Goal: Task Accomplishment & Management: Manage account settings

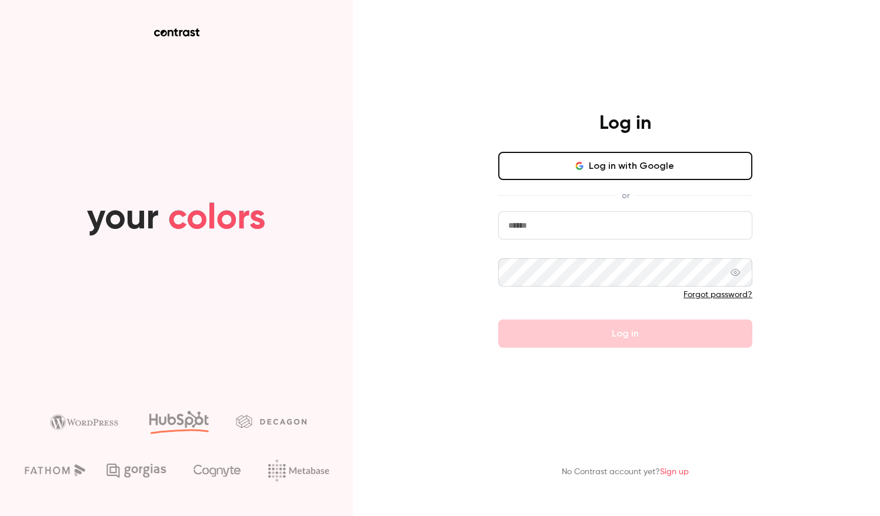
click at [553, 222] on input "email" at bounding box center [625, 225] width 254 height 28
type input "**********"
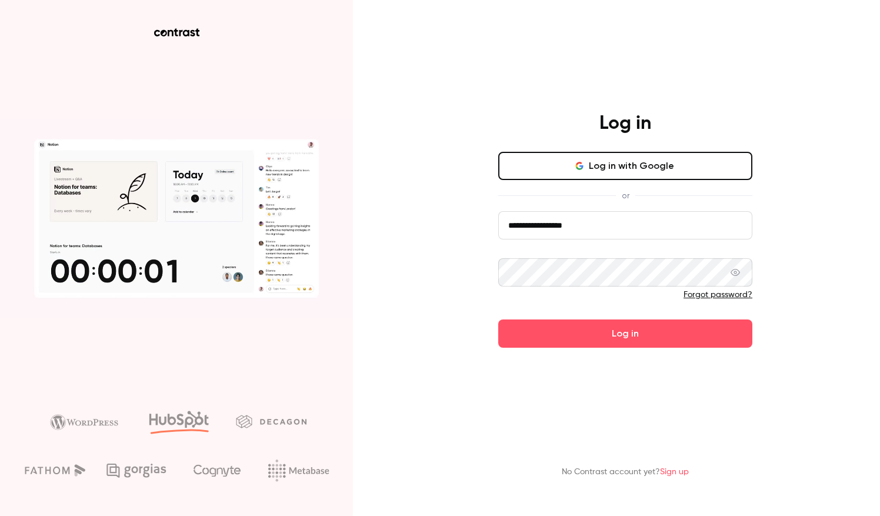
click at [736, 273] on icon at bounding box center [735, 272] width 9 height 9
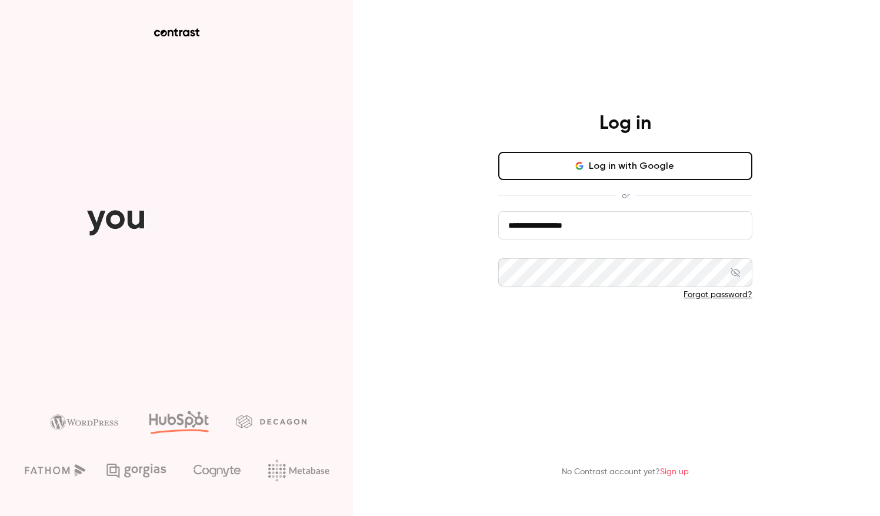
click at [640, 329] on button "Log in" at bounding box center [625, 334] width 254 height 28
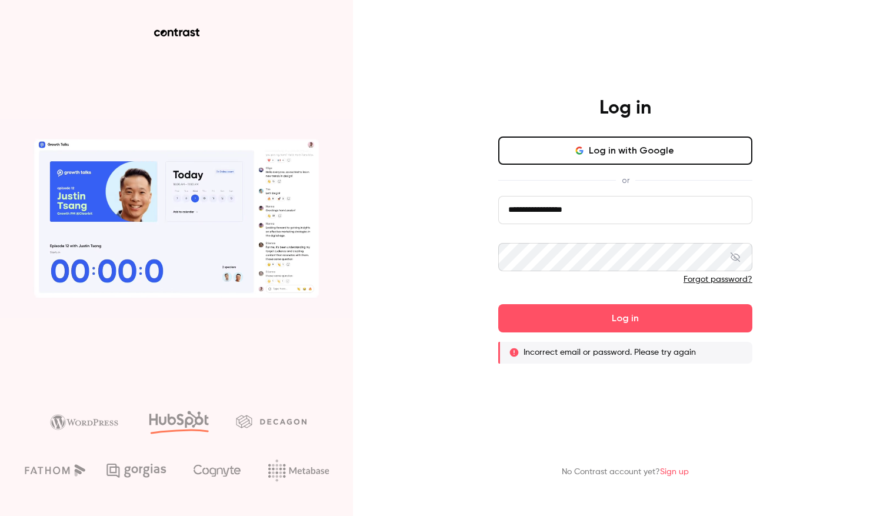
click at [680, 470] on link "Sign up" at bounding box center [674, 472] width 29 height 8
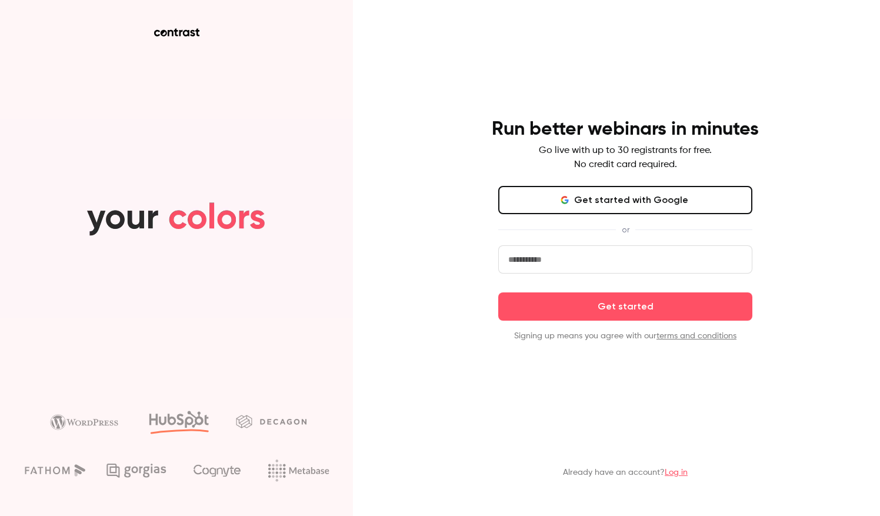
click at [538, 258] on input "email" at bounding box center [625, 259] width 254 height 28
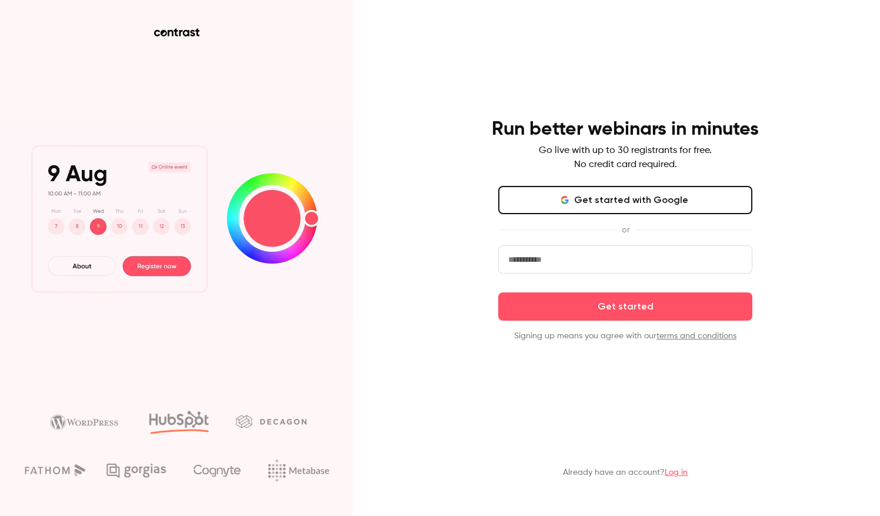
type input "**********"
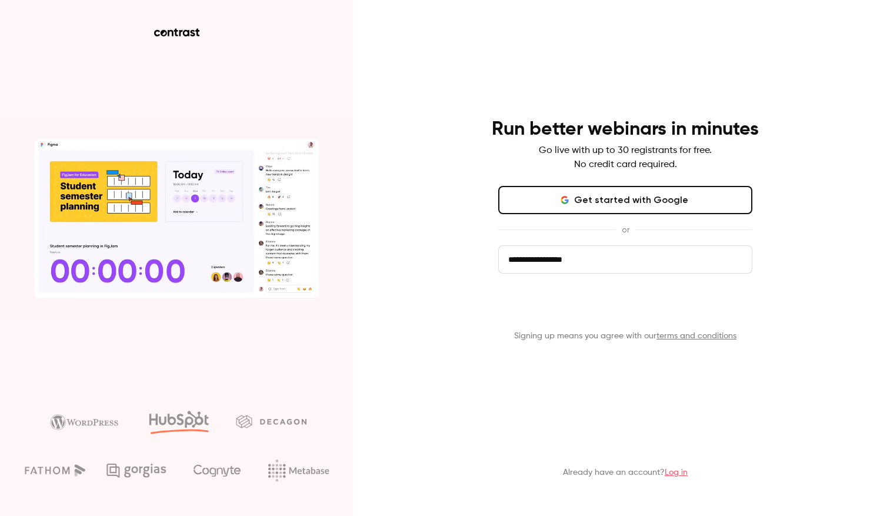
click at [582, 313] on button "Get started" at bounding box center [625, 306] width 254 height 28
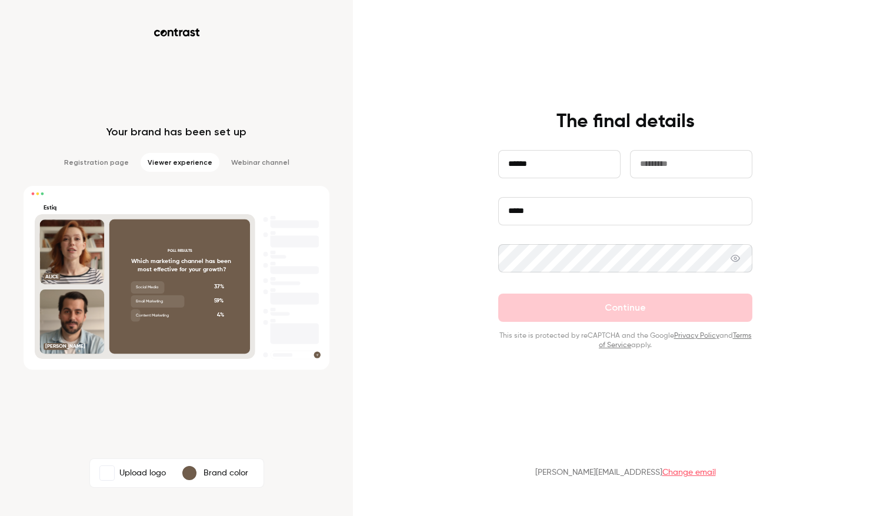
type input "******"
type input "*******"
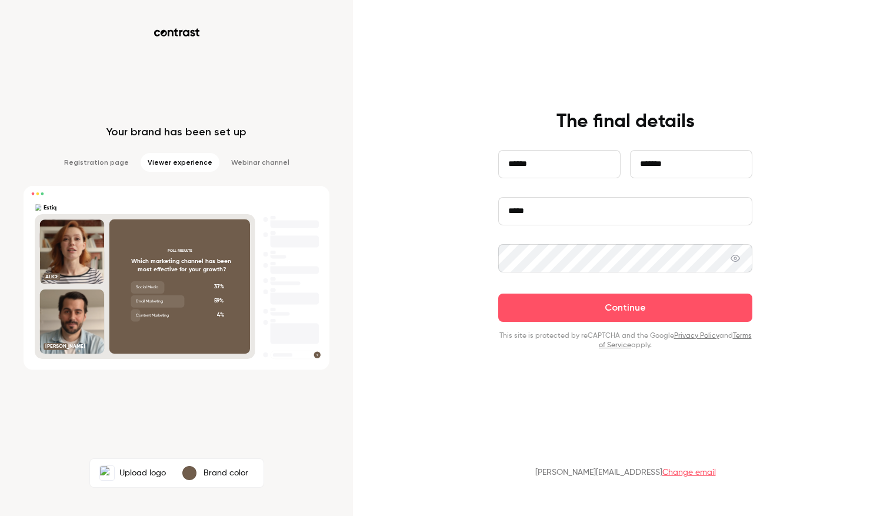
click at [733, 256] on icon at bounding box center [735, 258] width 9 height 7
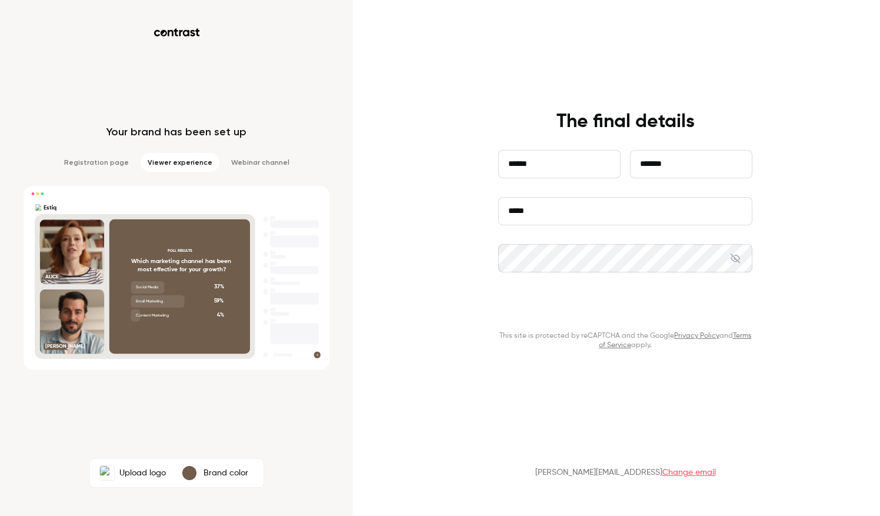
click at [657, 311] on button "Continue" at bounding box center [625, 308] width 254 height 28
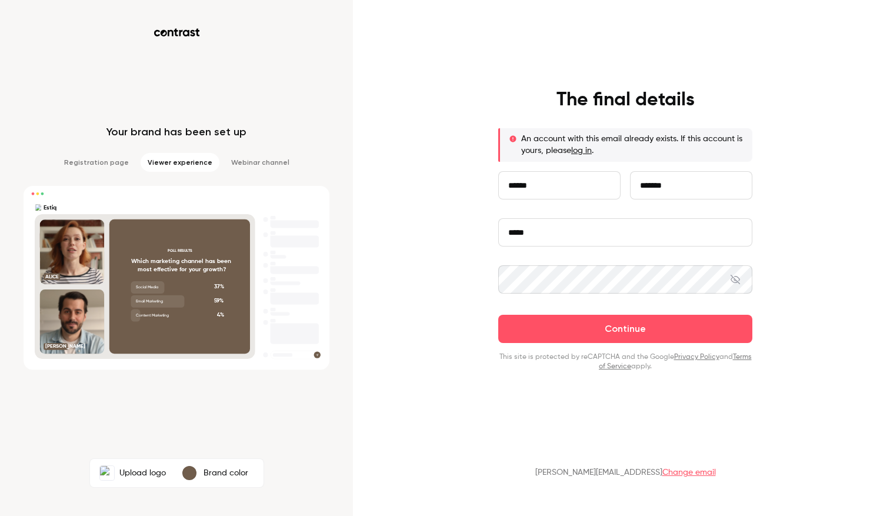
click at [583, 150] on link "log in" at bounding box center [581, 151] width 21 height 8
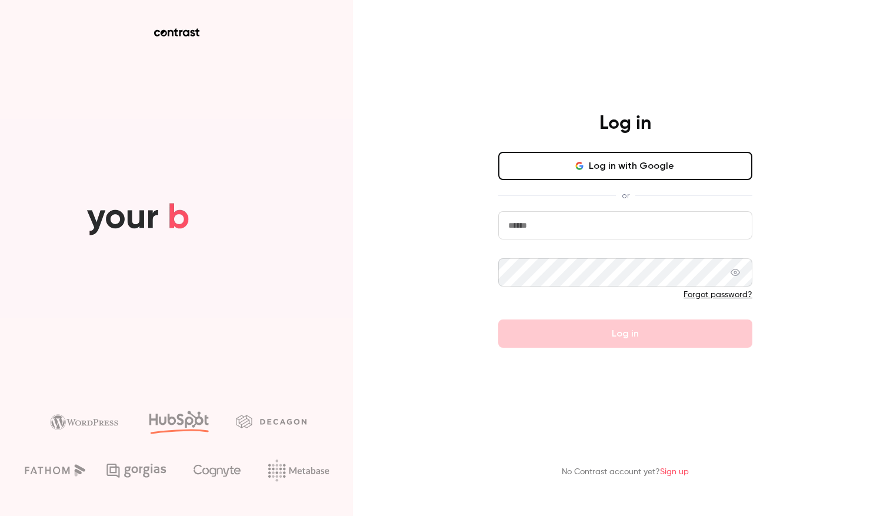
click at [525, 222] on input "email" at bounding box center [625, 225] width 254 height 28
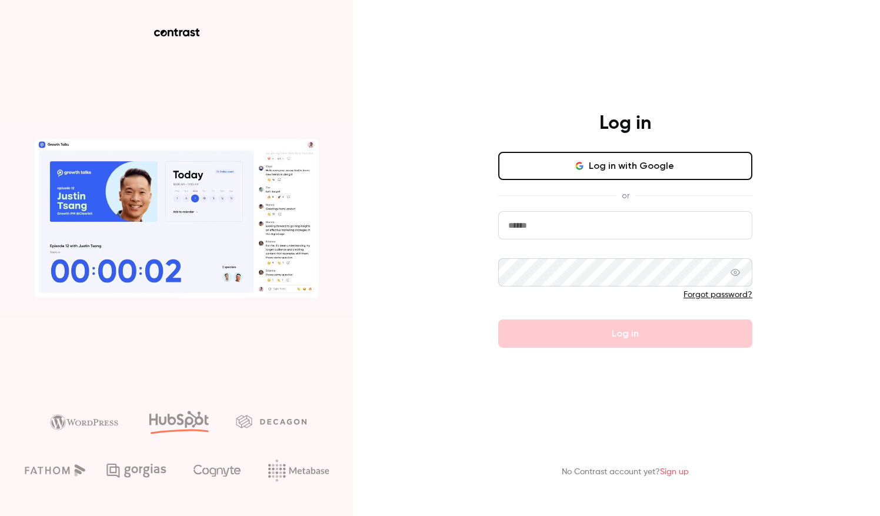
type input "**********"
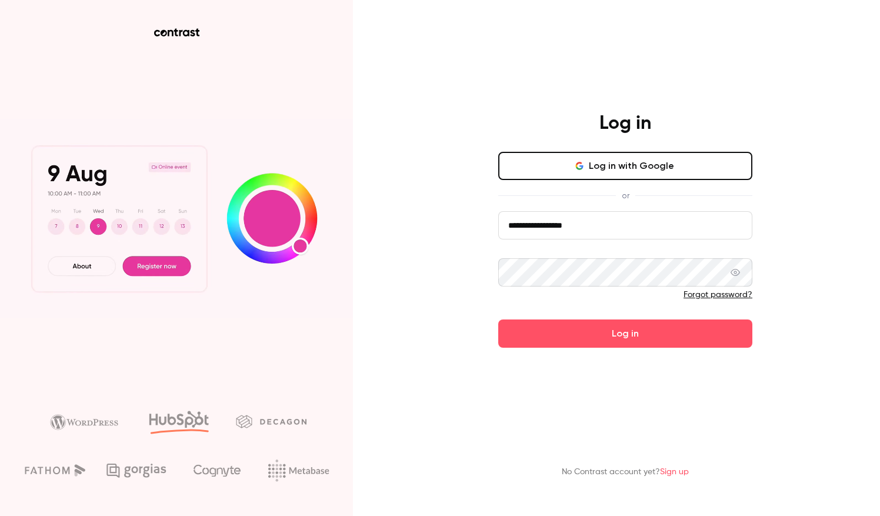
click at [734, 272] on icon at bounding box center [735, 272] width 9 height 7
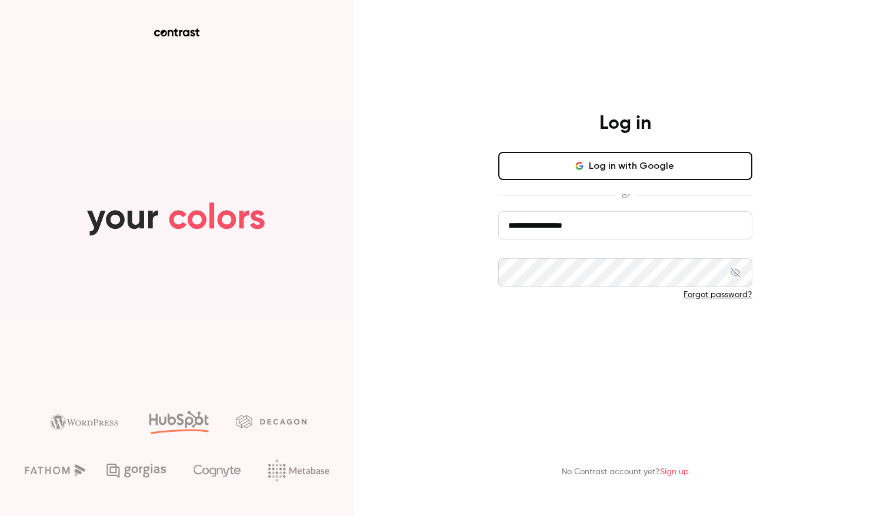
click at [644, 333] on button "Log in" at bounding box center [625, 334] width 254 height 28
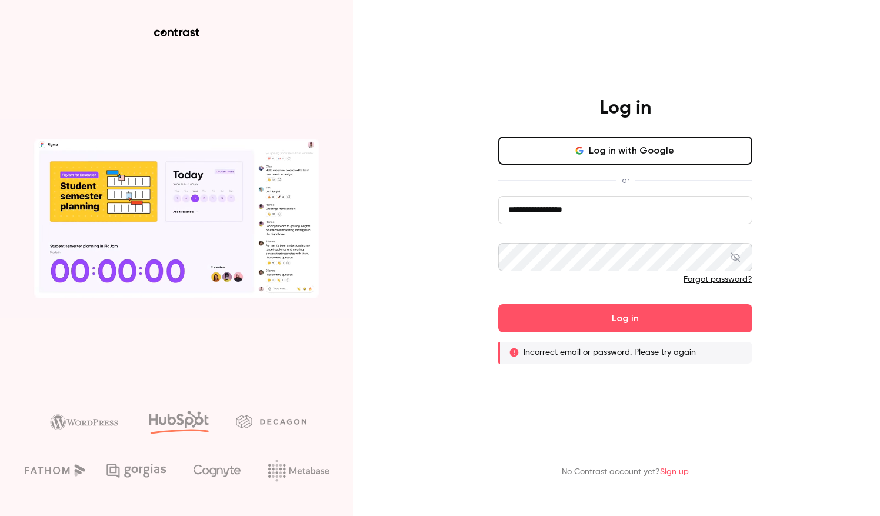
click at [408, 265] on div "**********" at bounding box center [440, 258] width 880 height 516
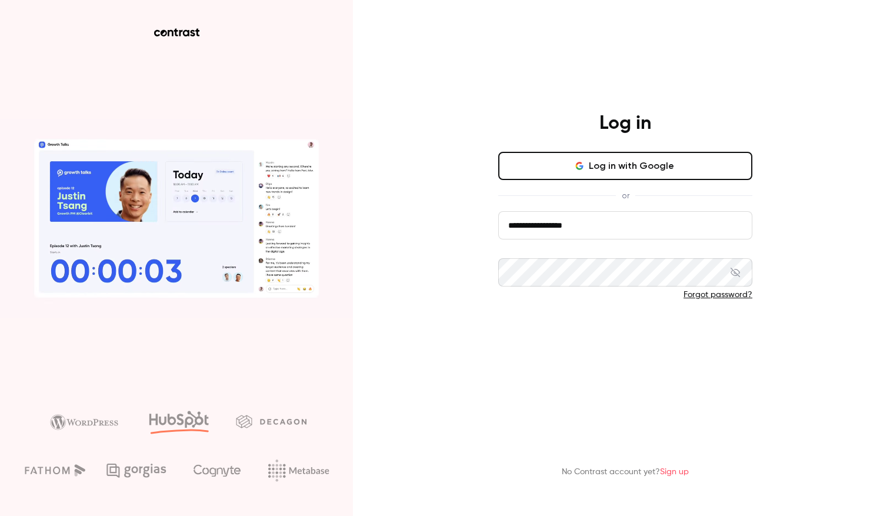
click at [547, 324] on button "Log in" at bounding box center [625, 334] width 254 height 28
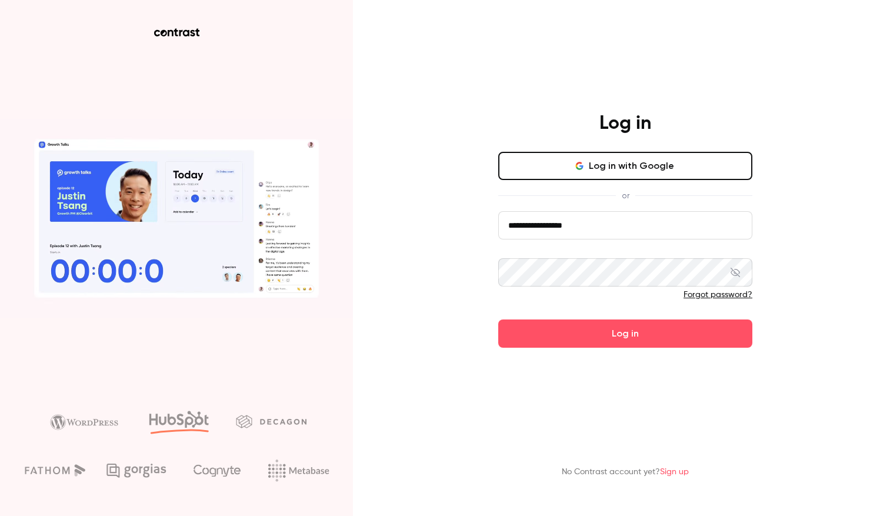
click at [541, 313] on form "**********" at bounding box center [625, 279] width 254 height 137
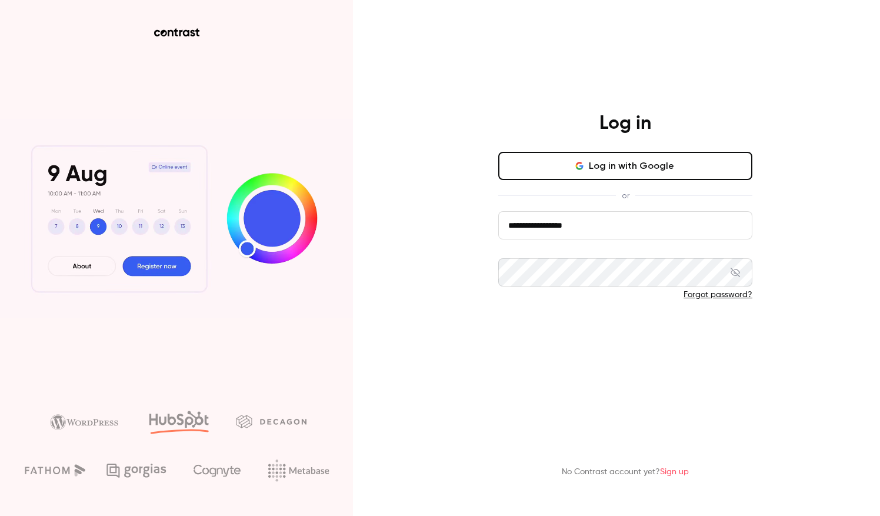
click at [547, 339] on button "Log in" at bounding box center [625, 334] width 254 height 28
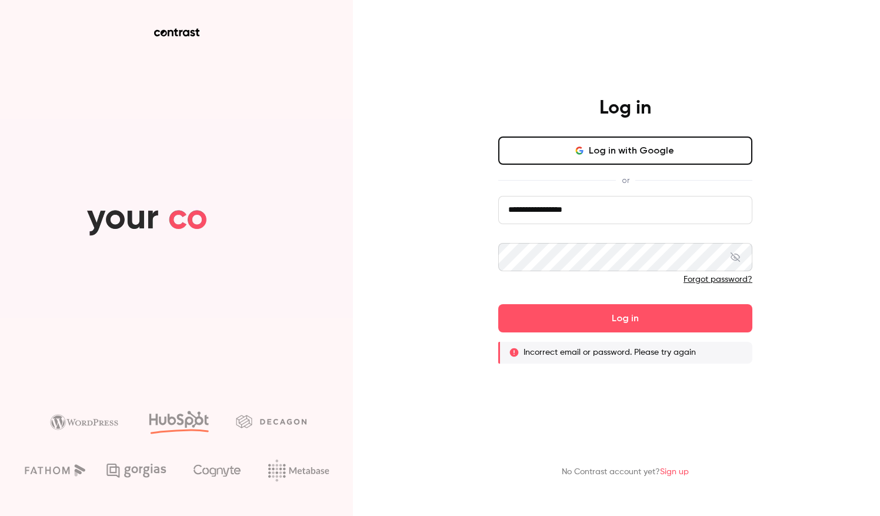
click at [716, 275] on link "Forgot password?" at bounding box center [718, 279] width 69 height 8
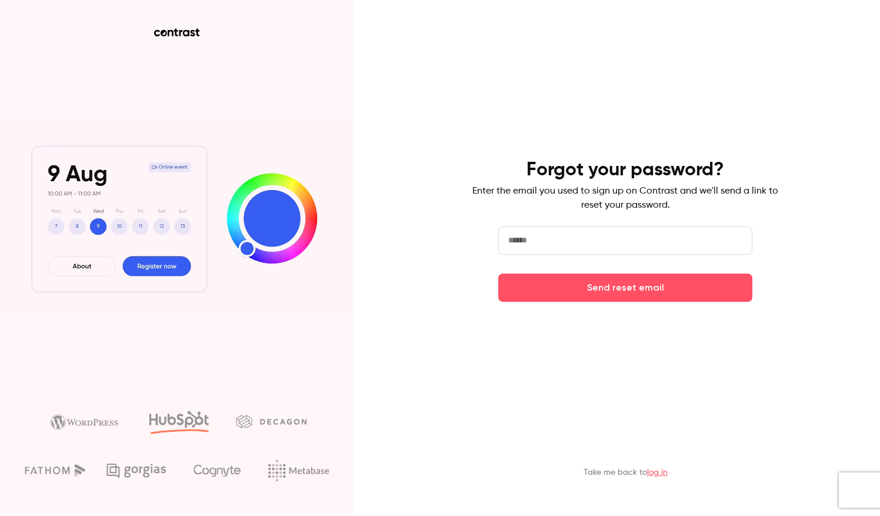
click at [593, 243] on input "email" at bounding box center [625, 241] width 254 height 28
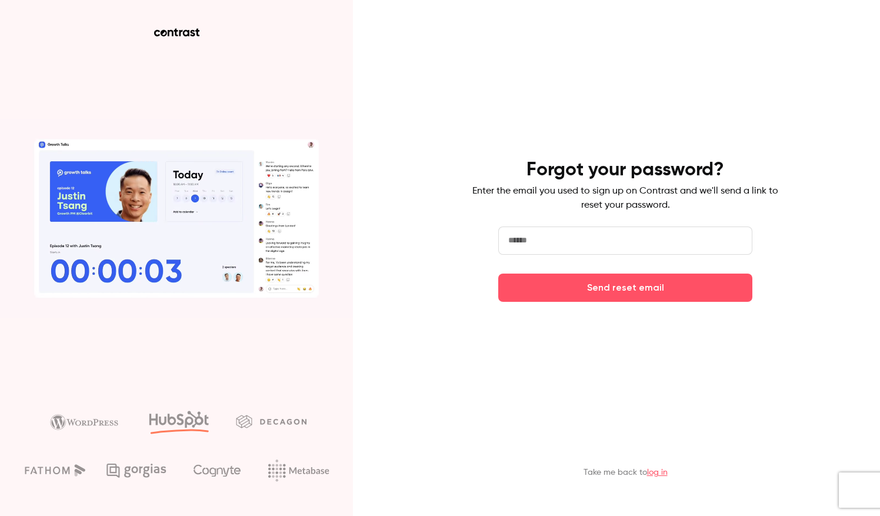
type input "**********"
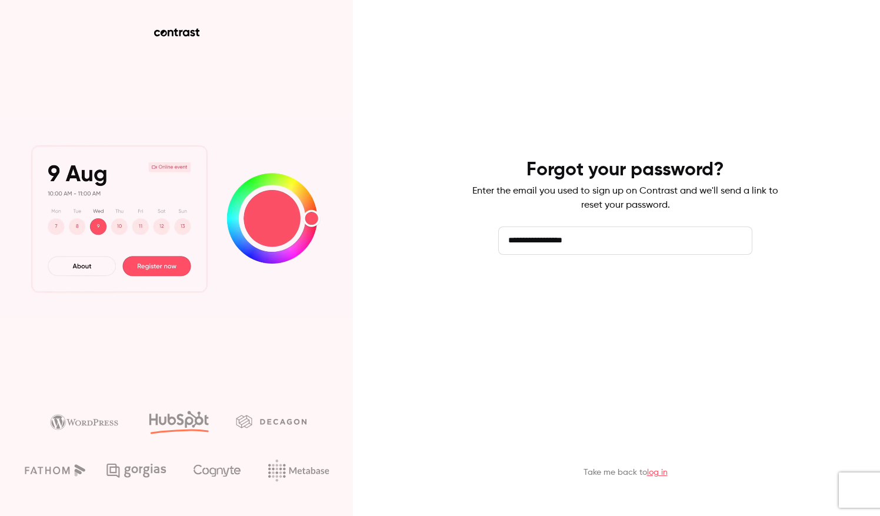
click at [596, 285] on button "Send reset email" at bounding box center [625, 288] width 254 height 28
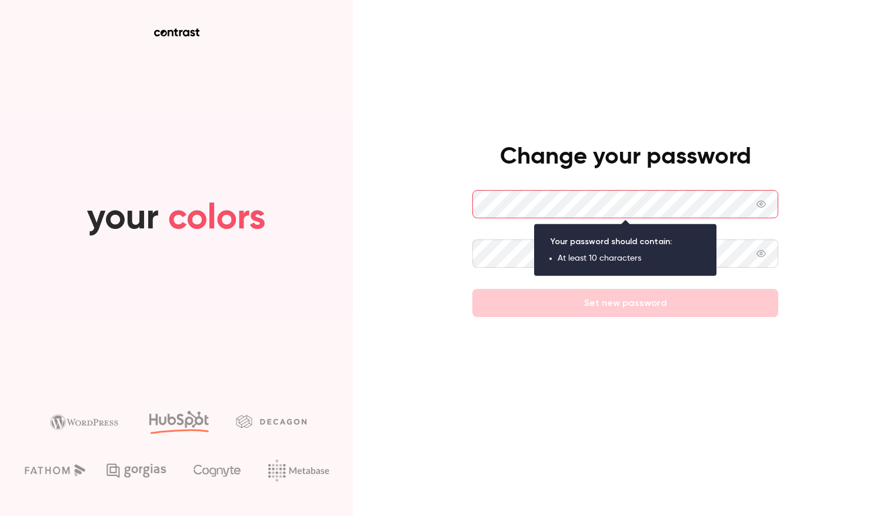
click at [631, 159] on h4 "Change your password" at bounding box center [626, 157] width 306 height 28
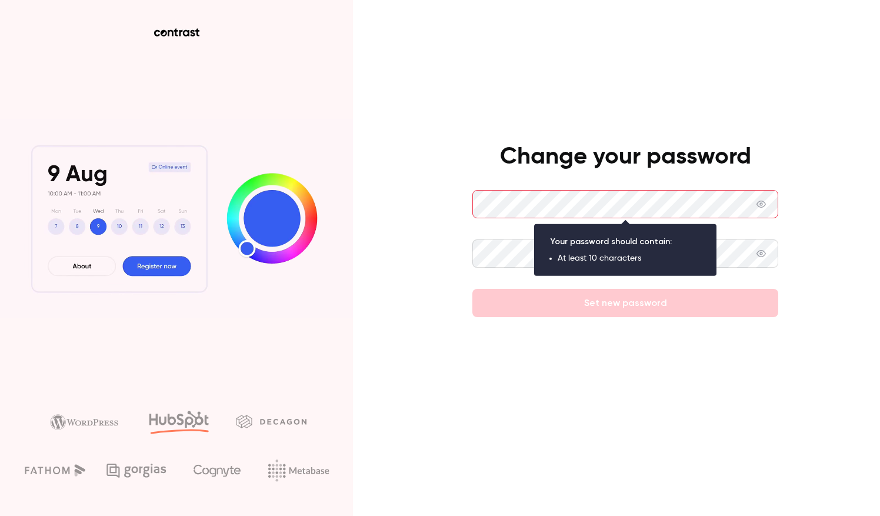
click at [624, 221] on div at bounding box center [626, 230] width 306 height 19
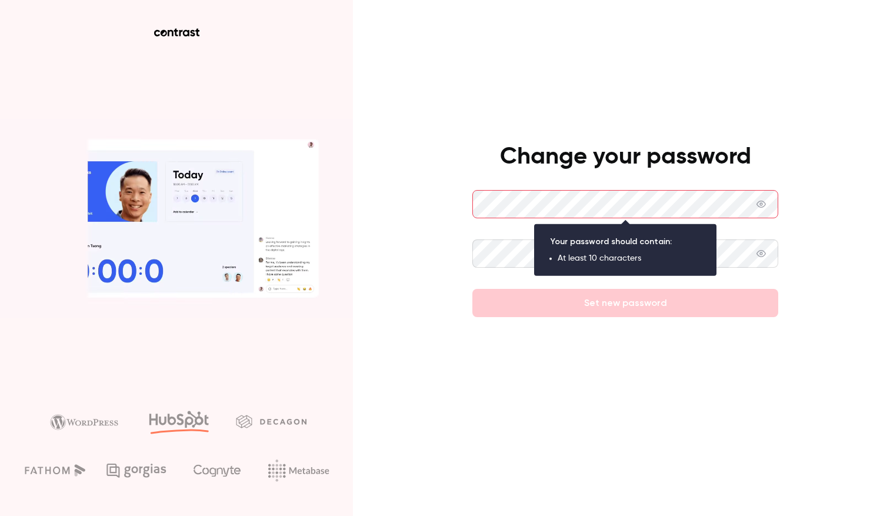
click at [763, 205] on icon at bounding box center [761, 203] width 9 height 9
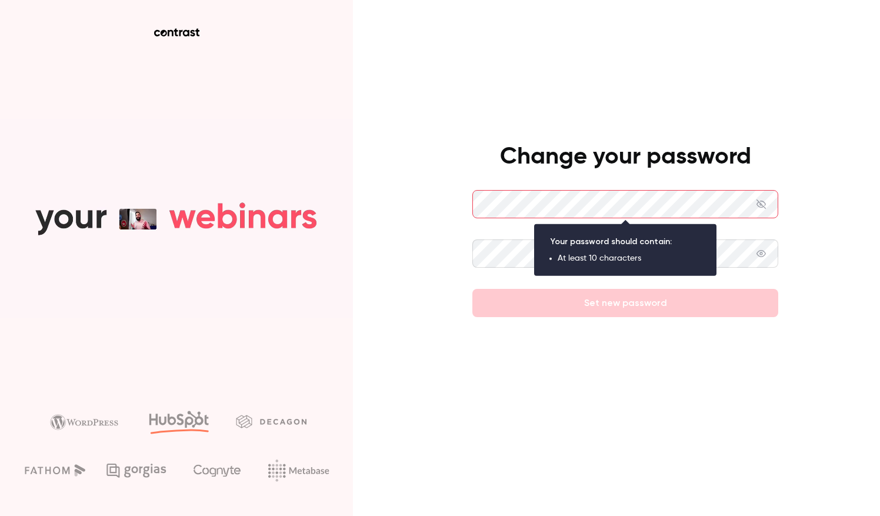
click at [761, 247] on span at bounding box center [761, 254] width 9 height 28
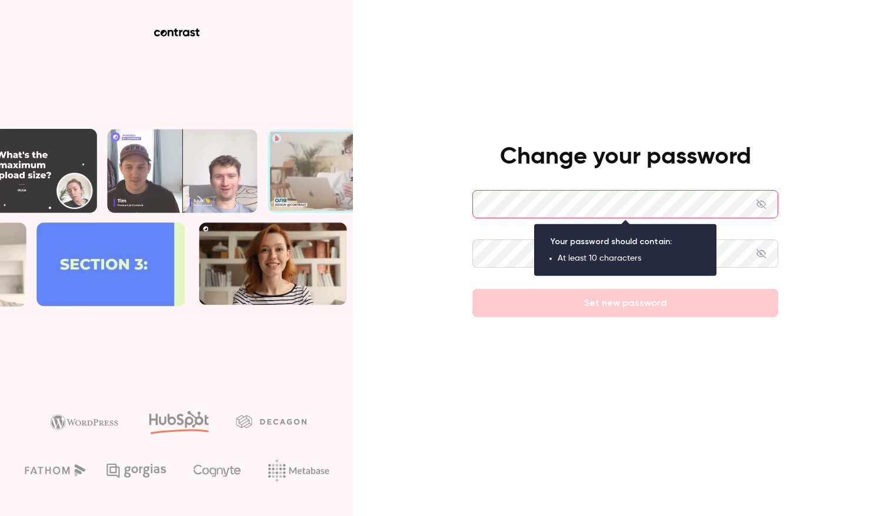
click at [578, 200] on form "Set new password" at bounding box center [626, 253] width 306 height 127
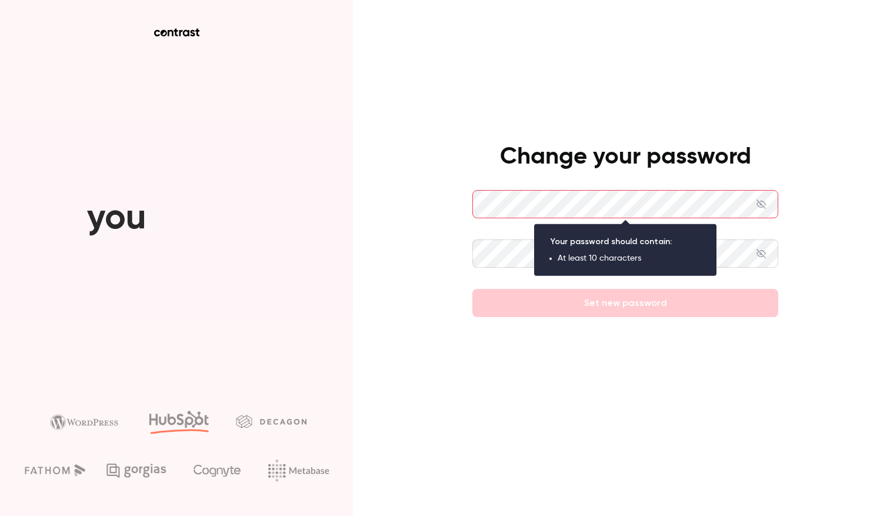
drag, startPoint x: 761, startPoint y: 247, endPoint x: 467, endPoint y: 210, distance: 296.6
click at [467, 210] on div "Change your password Set new password" at bounding box center [440, 258] width 880 height 516
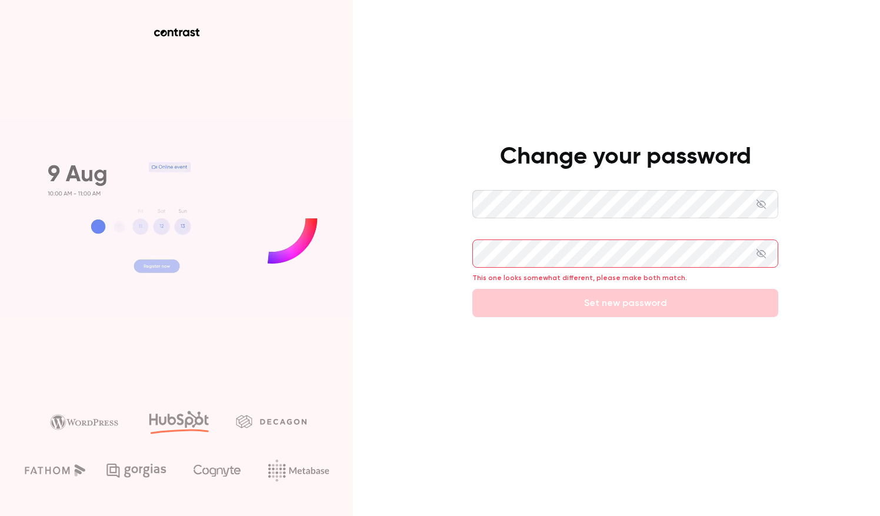
click at [397, 259] on div "Change your password This one looks somewhat different, please make both match.…" at bounding box center [440, 258] width 880 height 516
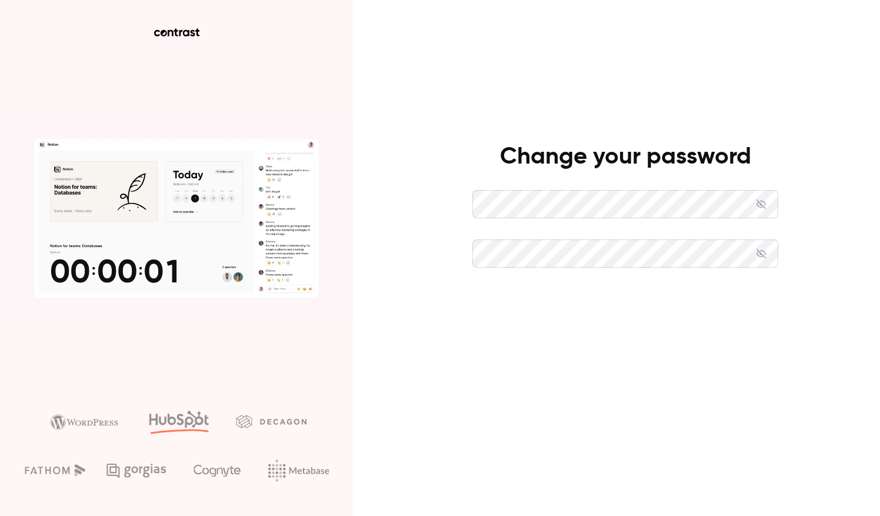
click at [507, 301] on button "Set new password" at bounding box center [626, 303] width 306 height 28
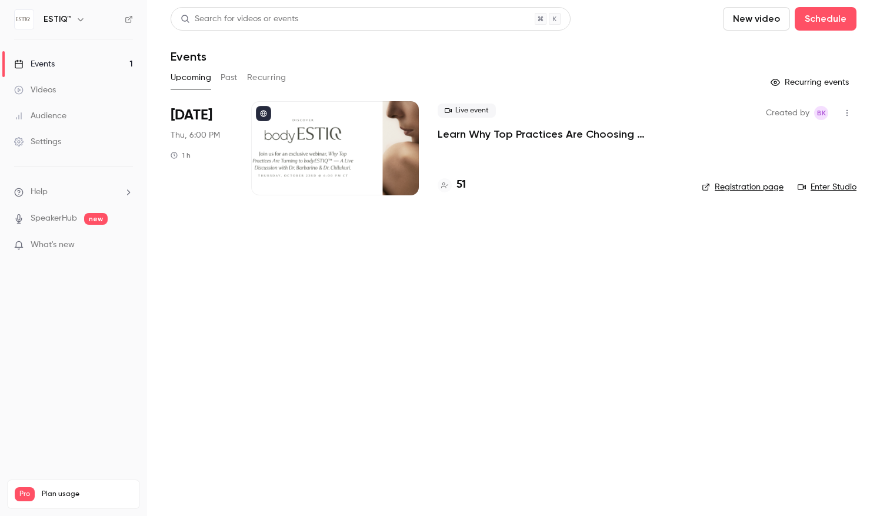
click at [267, 159] on div at bounding box center [335, 148] width 168 height 94
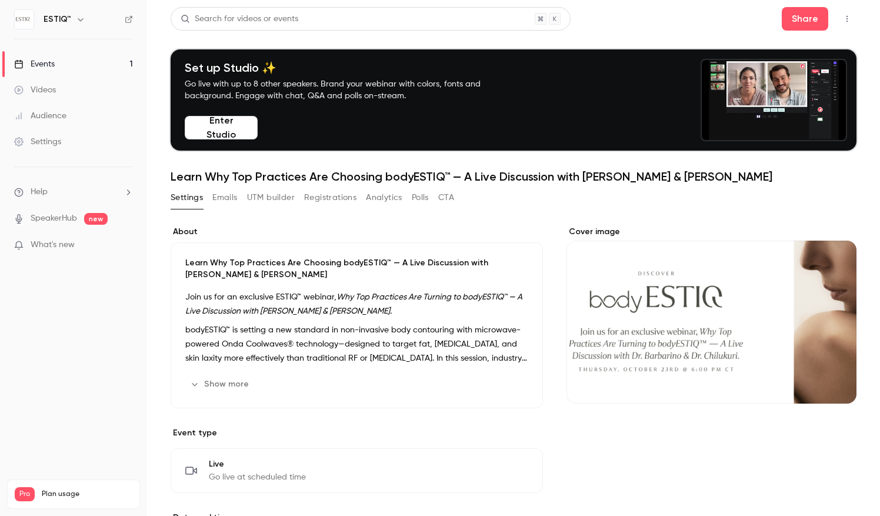
click at [234, 201] on button "Emails" at bounding box center [224, 197] width 25 height 19
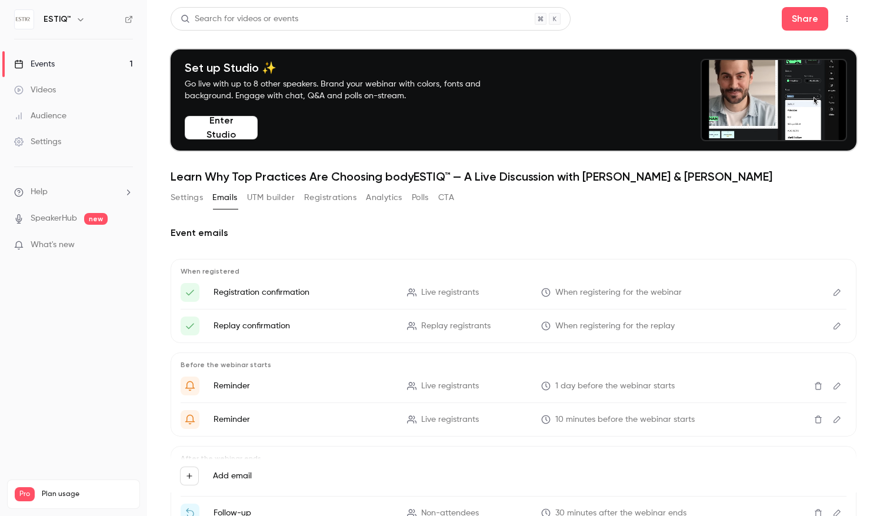
click at [272, 205] on button "UTM builder" at bounding box center [271, 197] width 48 height 19
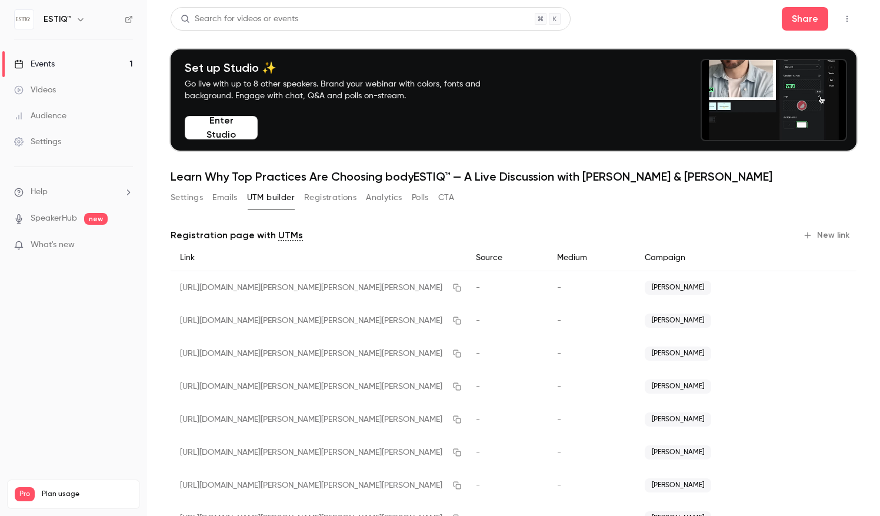
click at [322, 205] on button "Registrations" at bounding box center [330, 197] width 52 height 19
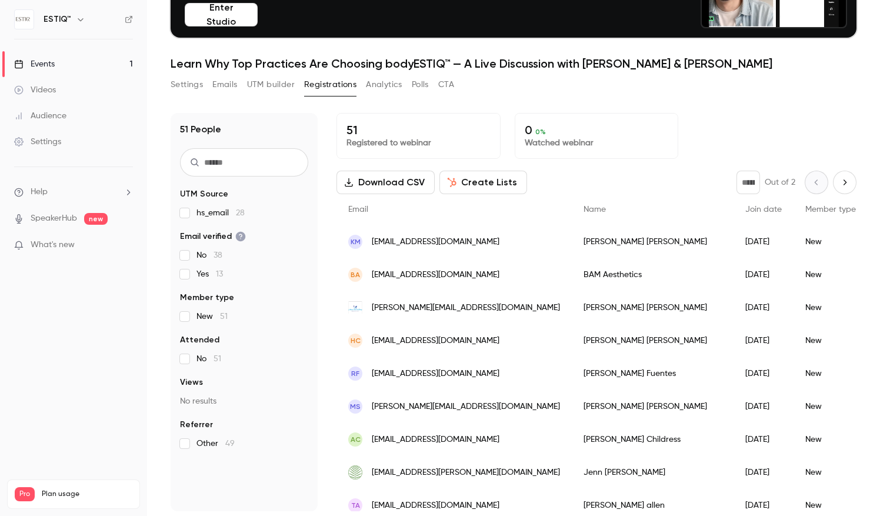
scroll to position [115, 0]
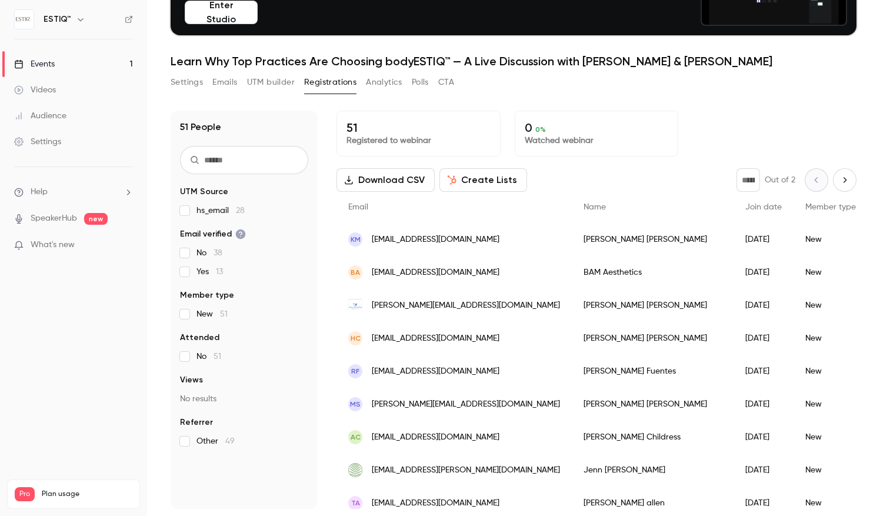
click at [457, 174] on button "Create Lists" at bounding box center [484, 180] width 88 height 24
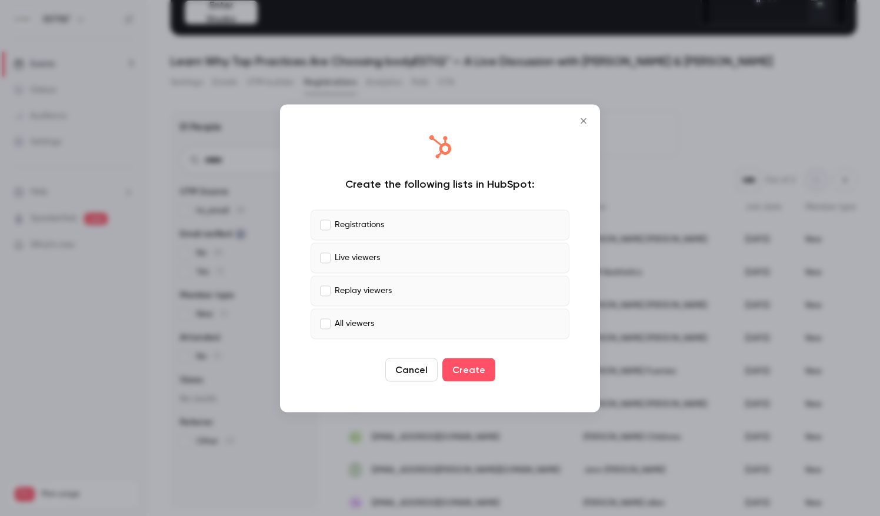
click at [577, 120] on icon "Close" at bounding box center [584, 120] width 14 height 9
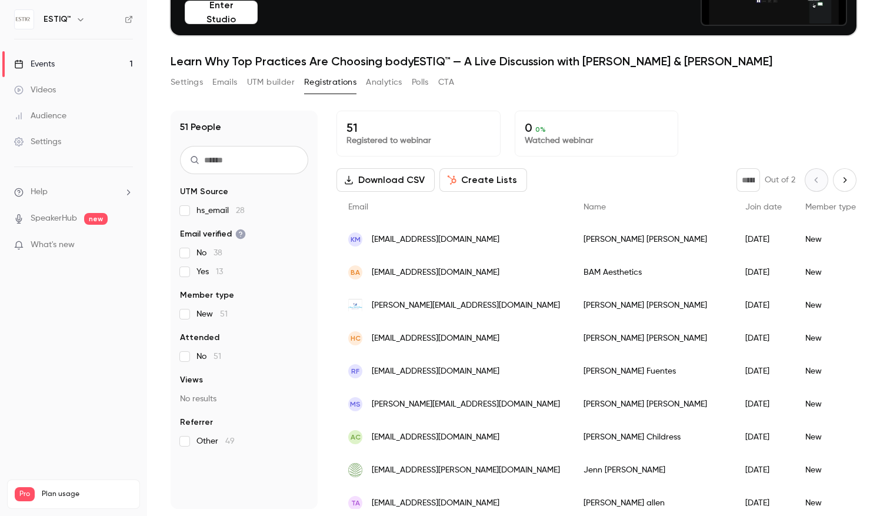
click at [397, 184] on button "Download CSV" at bounding box center [386, 180] width 98 height 24
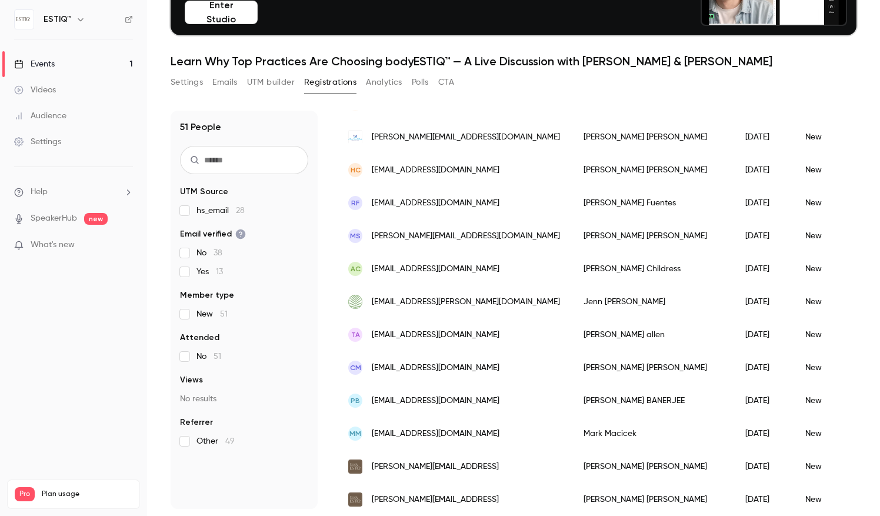
scroll to position [0, 0]
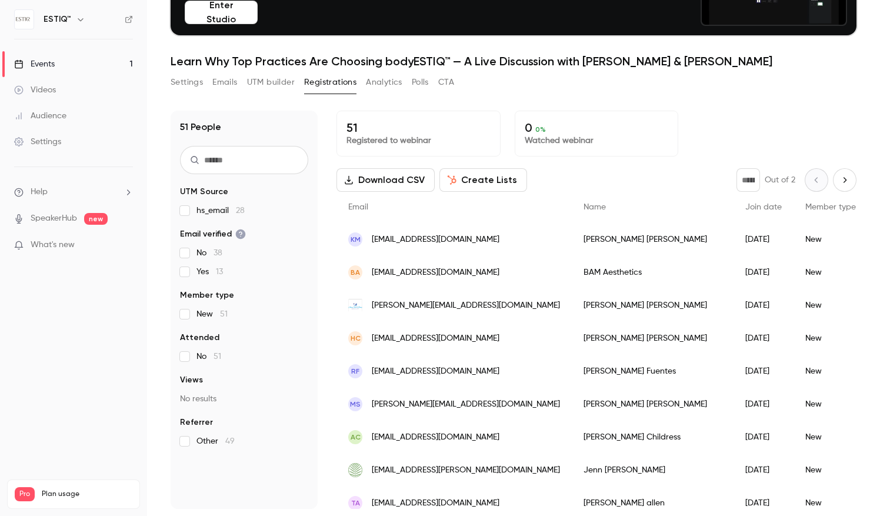
click at [224, 87] on button "Emails" at bounding box center [224, 82] width 25 height 19
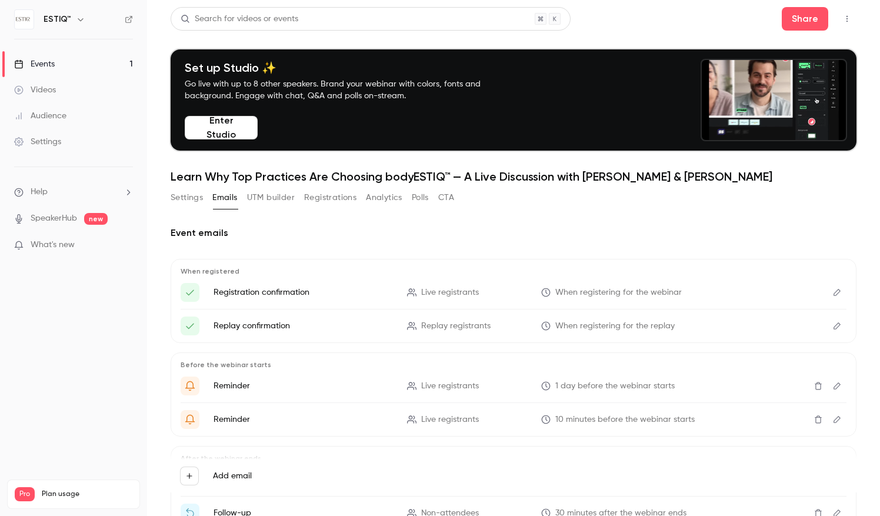
click at [394, 200] on button "Analytics" at bounding box center [384, 197] width 36 height 19
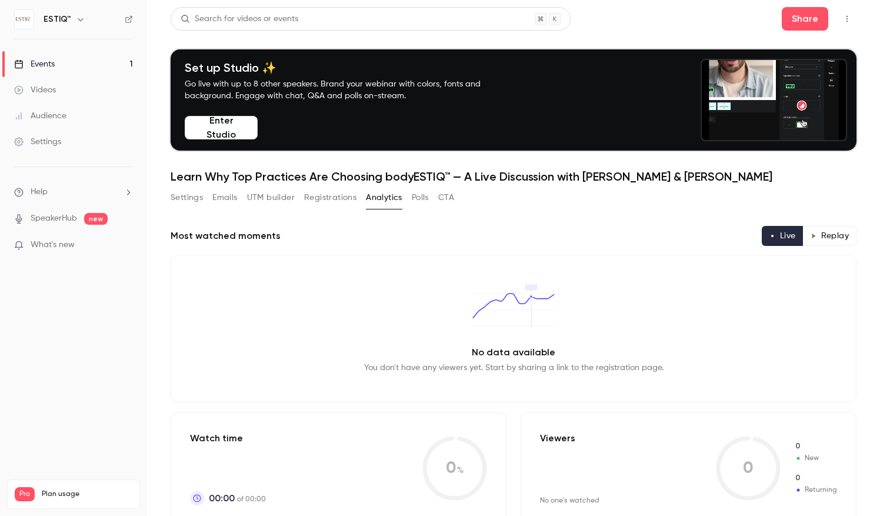
click at [447, 201] on button "CTA" at bounding box center [446, 197] width 16 height 19
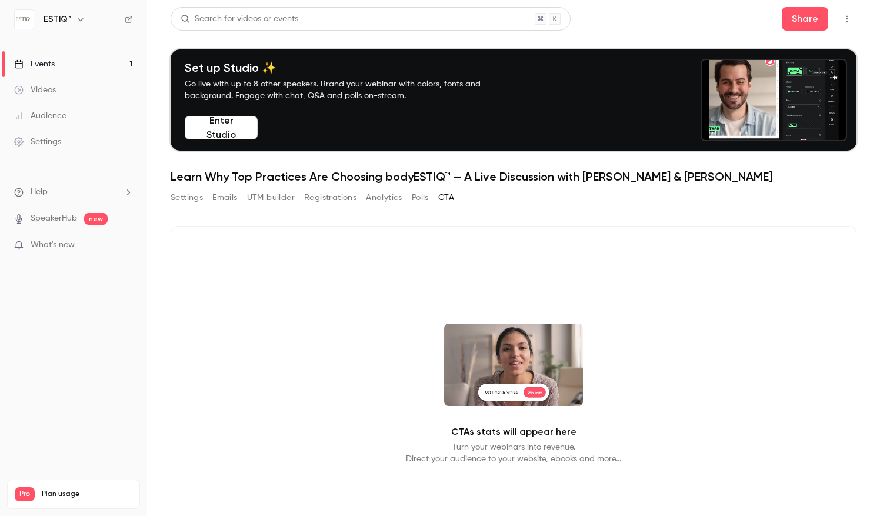
click at [277, 200] on button "UTM builder" at bounding box center [271, 197] width 48 height 19
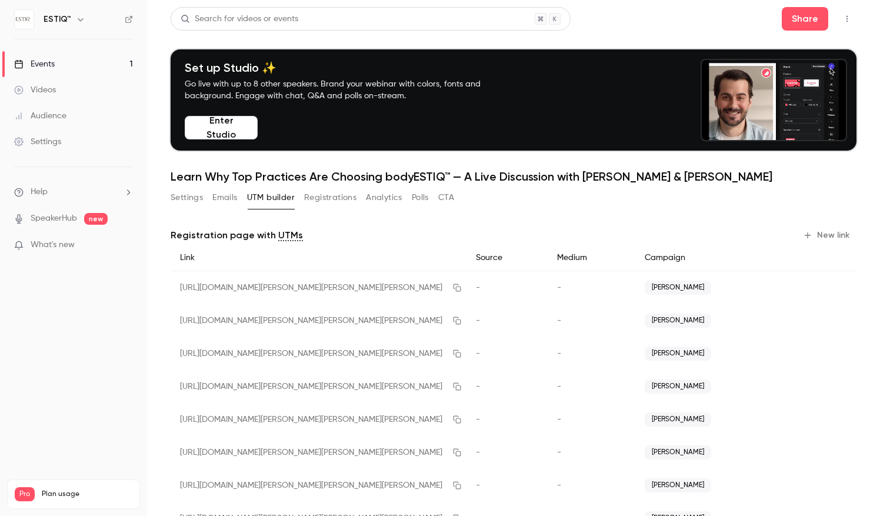
click at [225, 199] on button "Emails" at bounding box center [224, 197] width 25 height 19
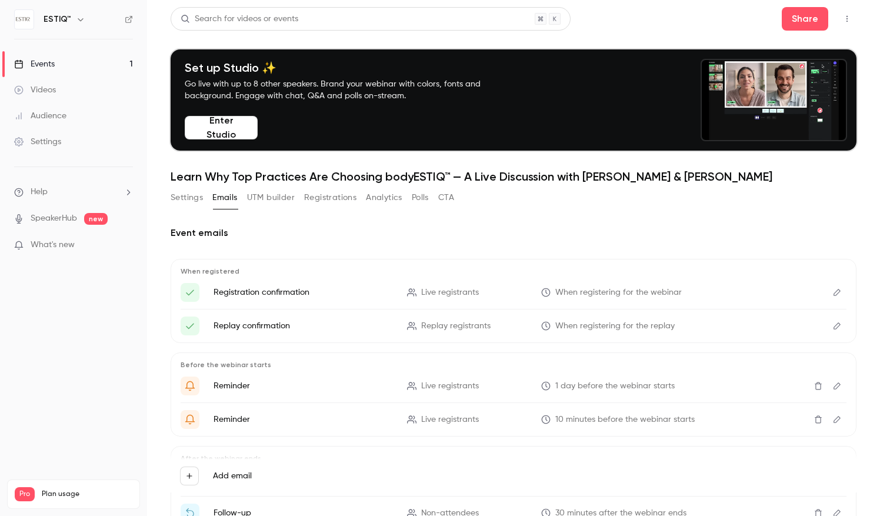
click at [184, 204] on button "Settings" at bounding box center [187, 197] width 32 height 19
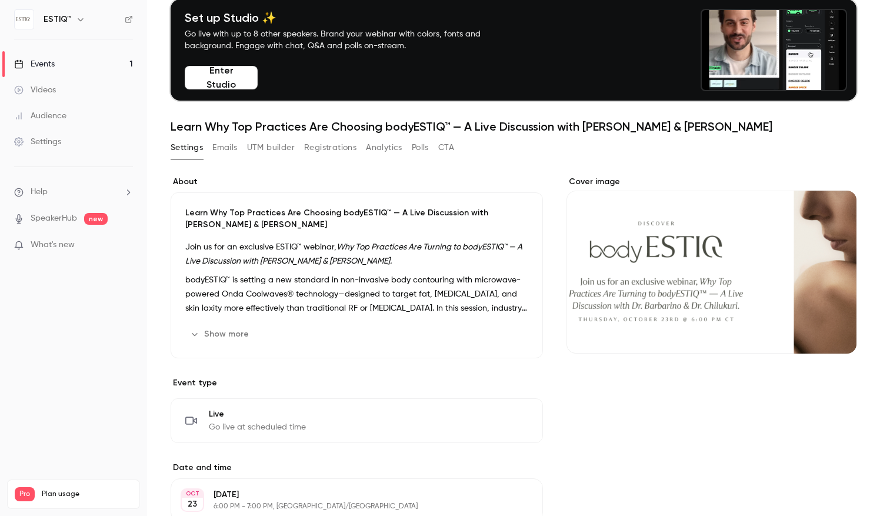
scroll to position [41, 0]
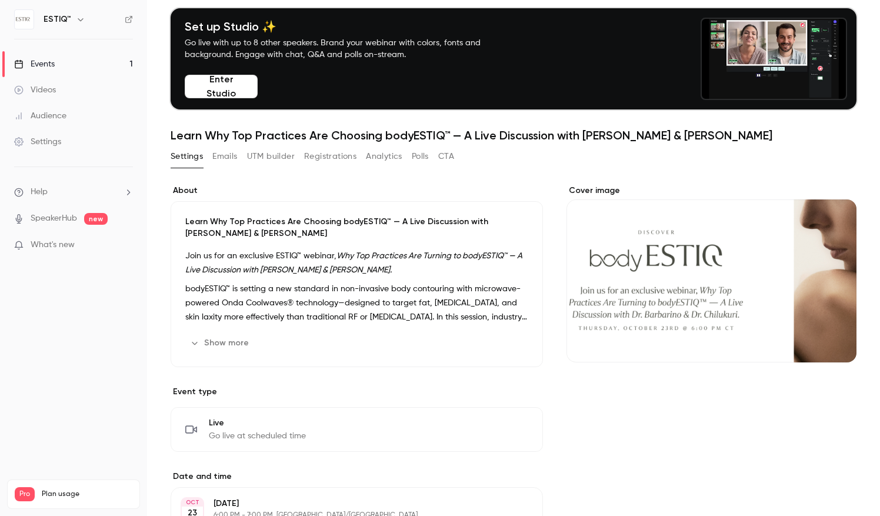
click at [32, 21] on img at bounding box center [24, 19] width 19 height 19
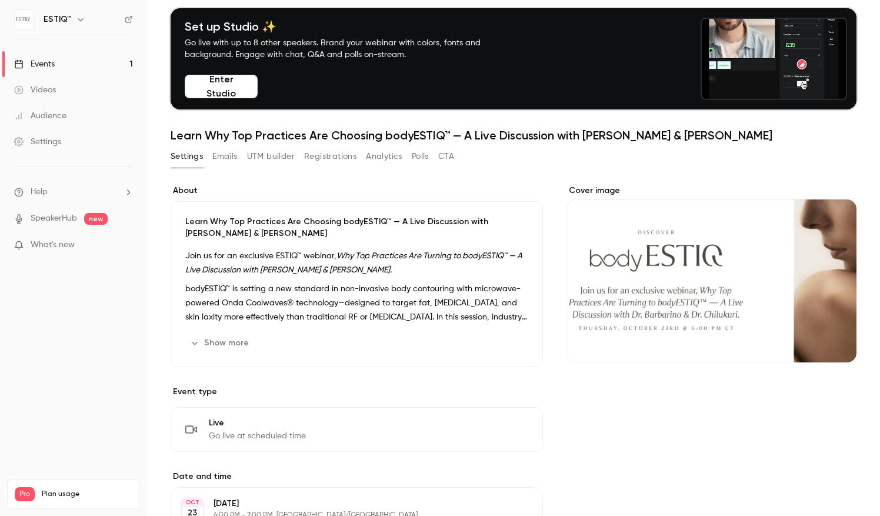
click at [81, 18] on icon "button" at bounding box center [80, 19] width 9 height 9
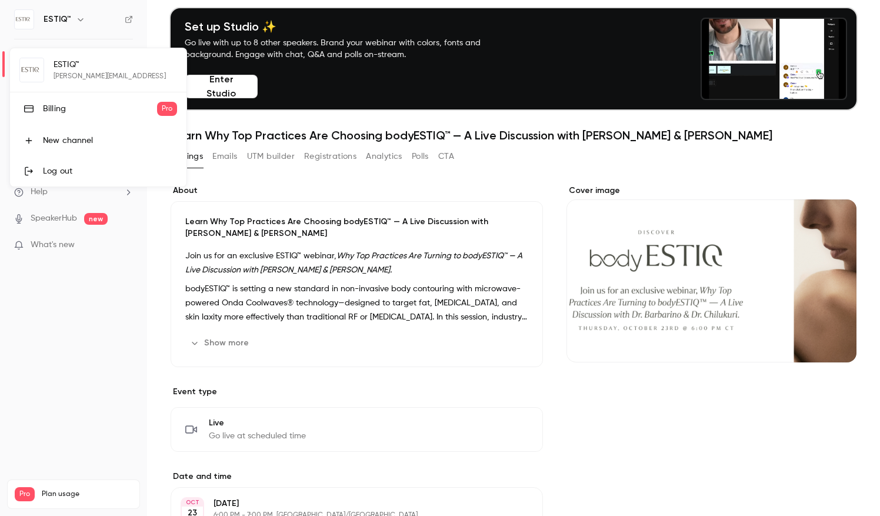
click at [43, 348] on div at bounding box center [440, 258] width 880 height 516
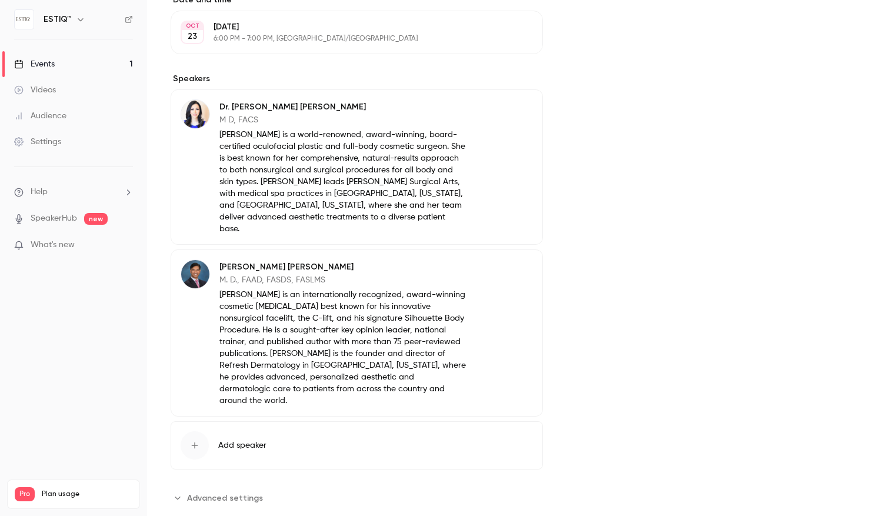
scroll to position [0, 0]
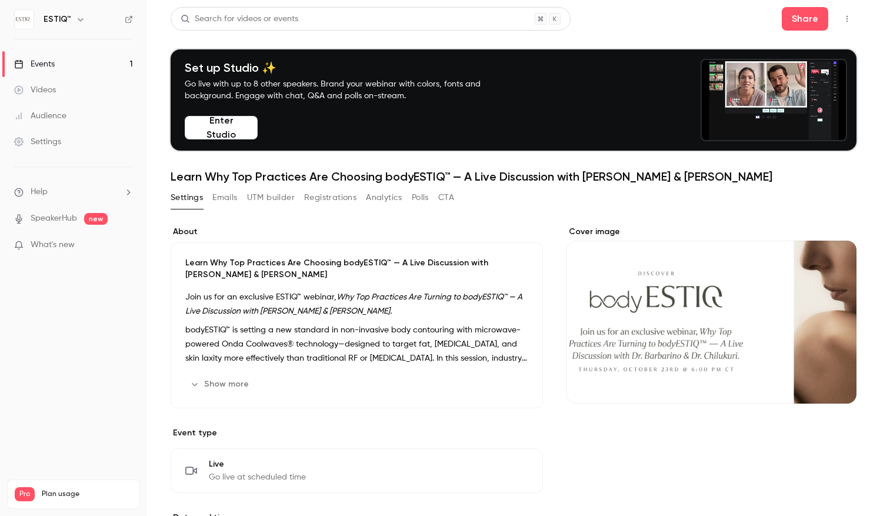
click at [327, 202] on button "Registrations" at bounding box center [330, 197] width 52 height 19
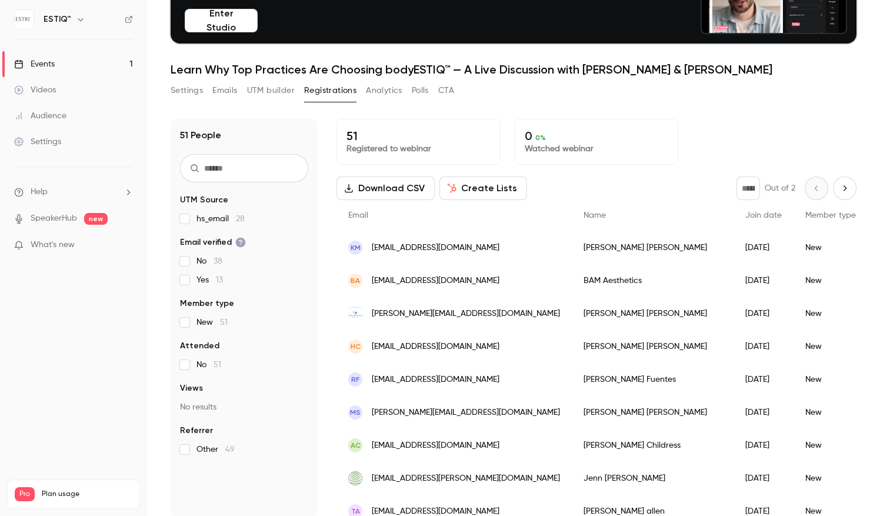
scroll to position [115, 0]
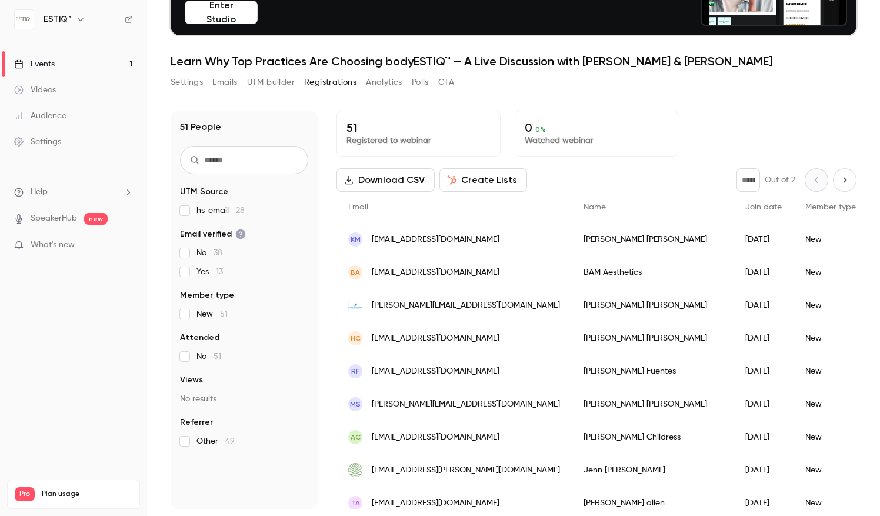
click at [427, 230] on div "KM kristamyersink@gmail.com" at bounding box center [454, 239] width 235 height 33
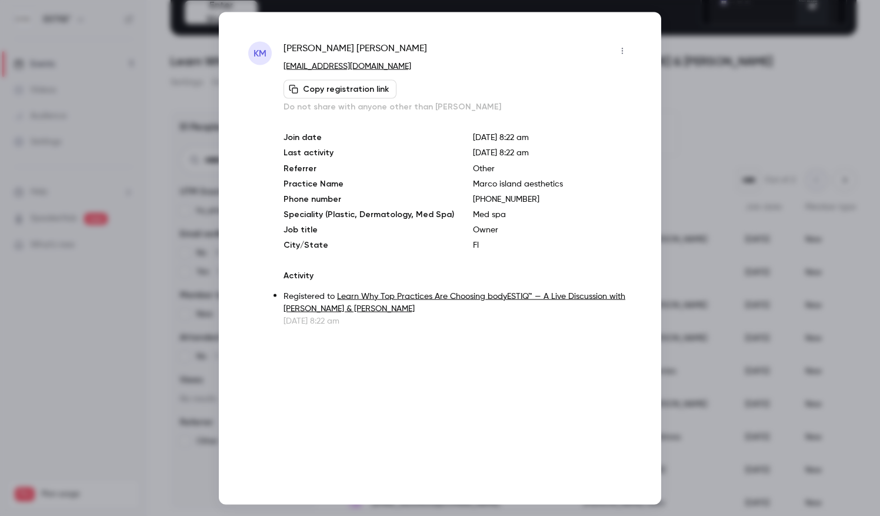
click at [624, 51] on icon "button" at bounding box center [622, 50] width 9 height 8
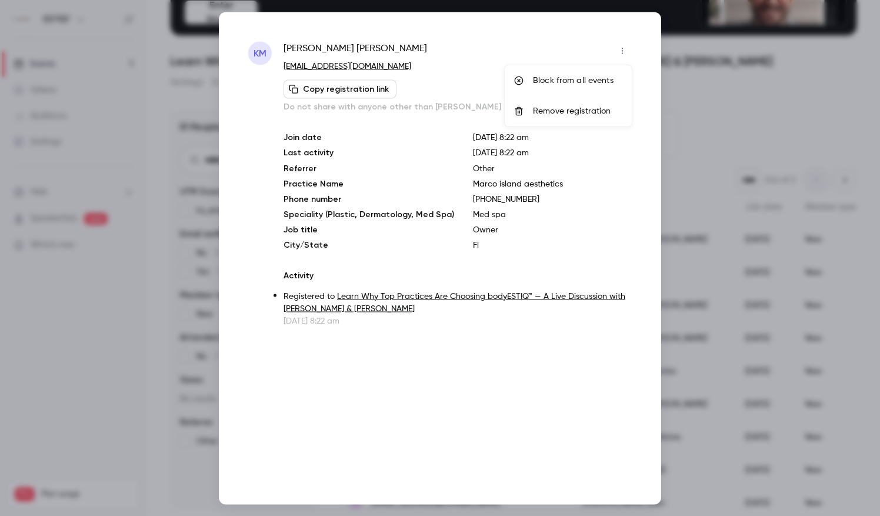
click at [550, 42] on div at bounding box center [440, 258] width 880 height 516
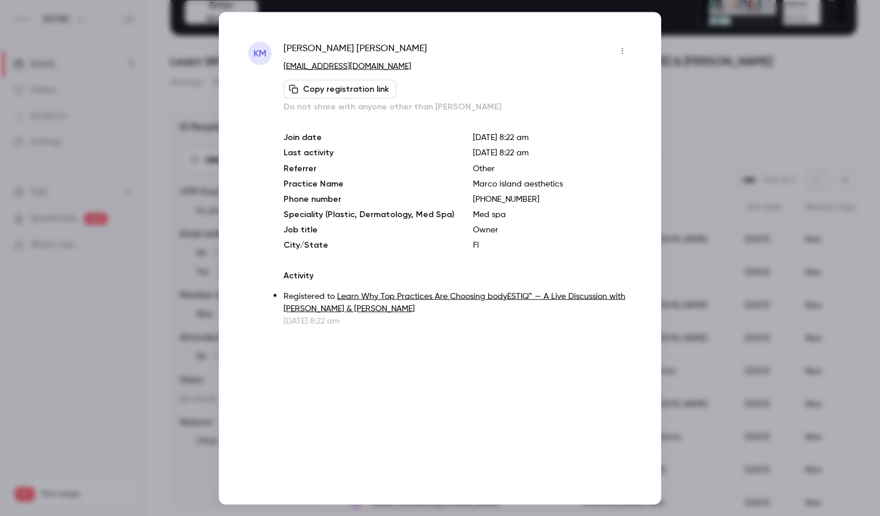
click at [720, 106] on div at bounding box center [440, 258] width 880 height 516
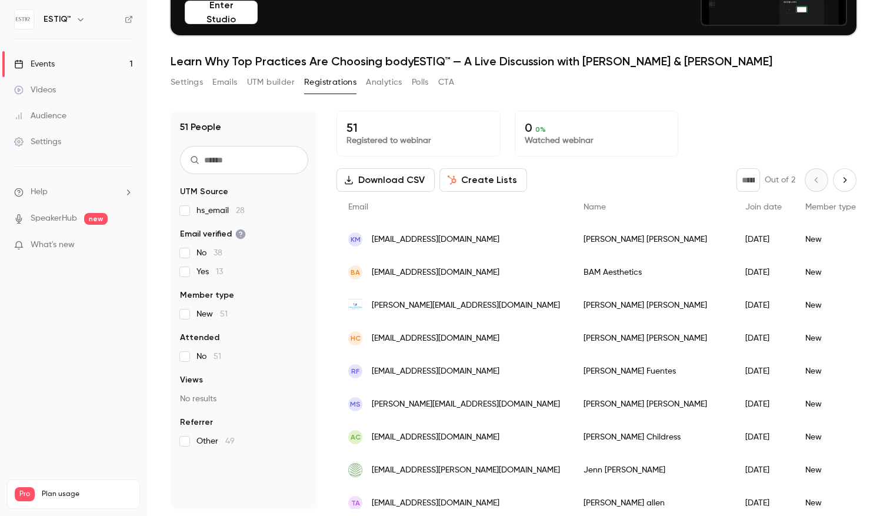
click at [438, 274] on span "bamaesthetic@gmail.com" at bounding box center [436, 273] width 128 height 12
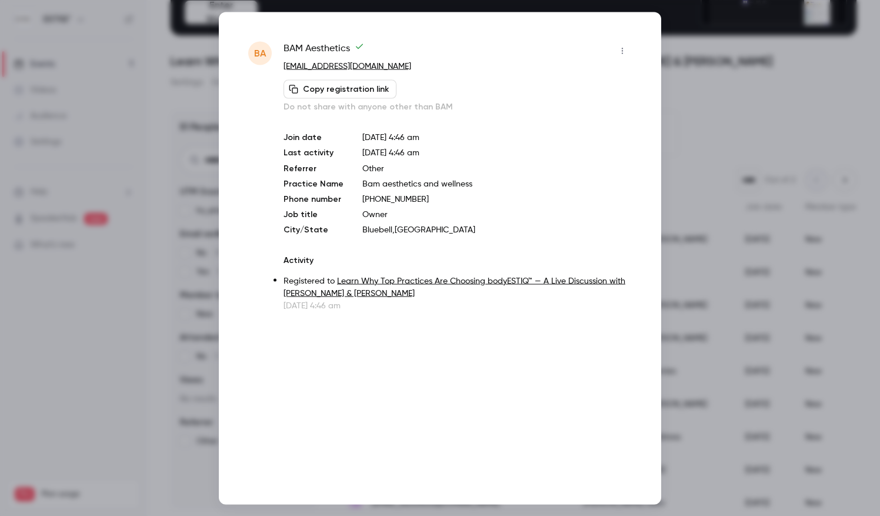
click at [621, 51] on icon "button" at bounding box center [622, 50] width 9 height 8
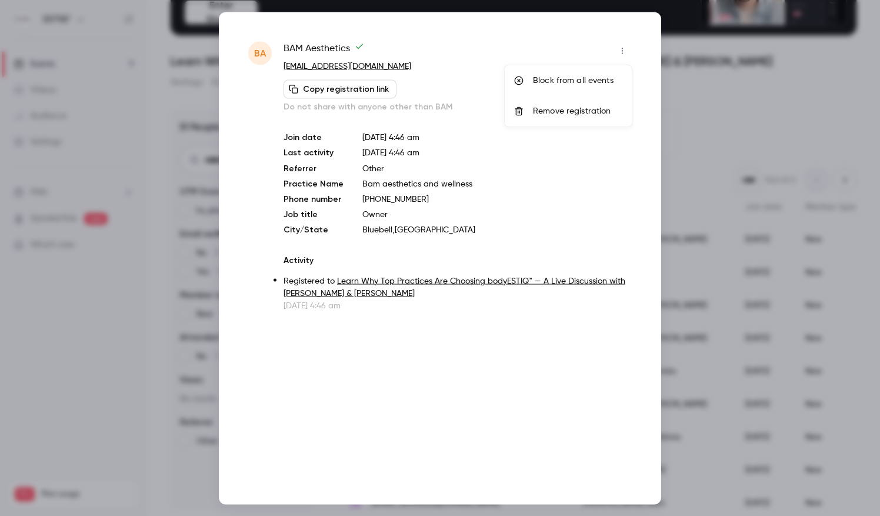
click at [517, 49] on div at bounding box center [440, 258] width 880 height 516
click at [731, 89] on div at bounding box center [440, 258] width 880 height 516
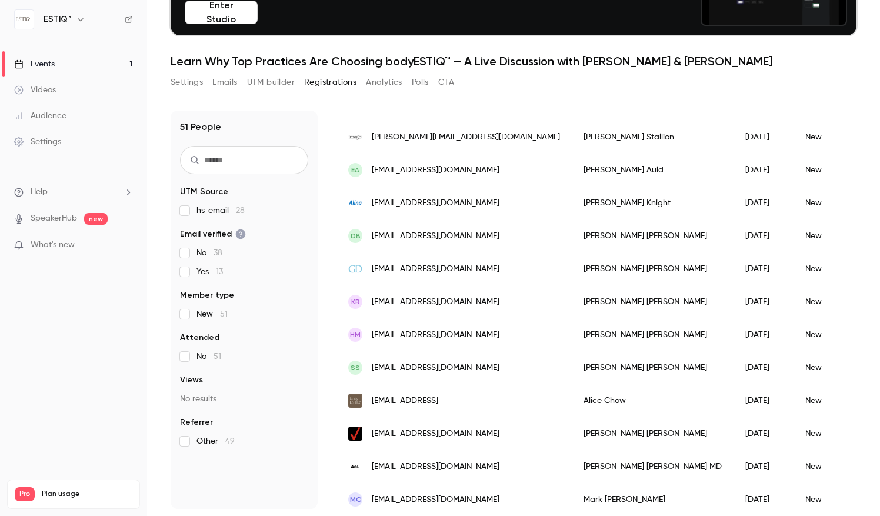
scroll to position [926, 0]
click at [464, 254] on div "bgoldman@goldmandermatology.com" at bounding box center [454, 268] width 235 height 33
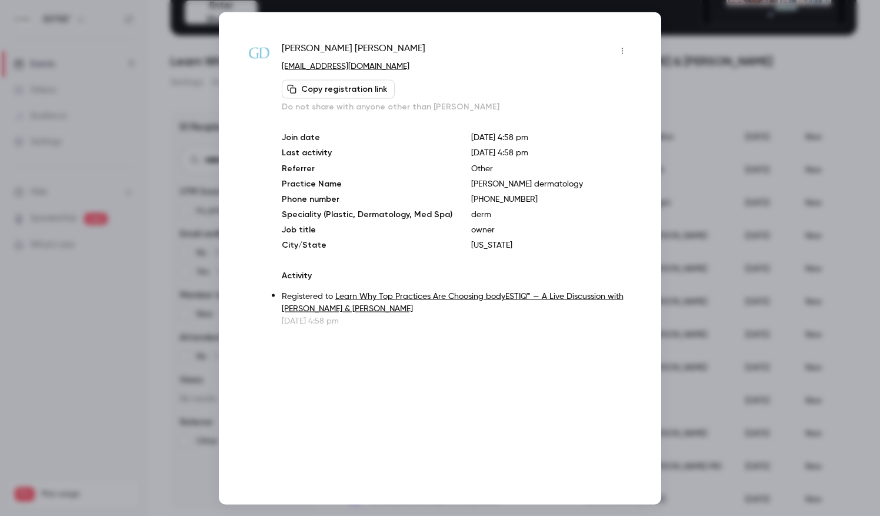
click at [792, 88] on div at bounding box center [440, 258] width 880 height 516
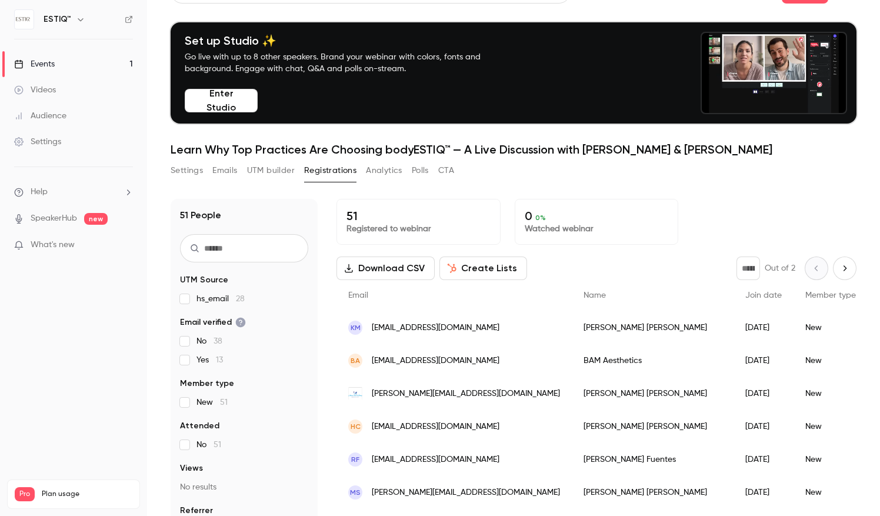
scroll to position [21, 0]
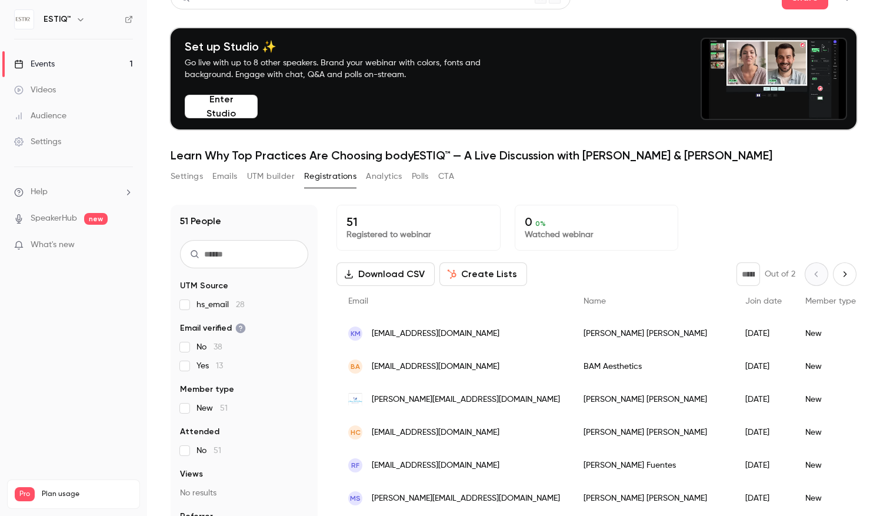
click at [833, 276] on button "Next page" at bounding box center [845, 274] width 24 height 24
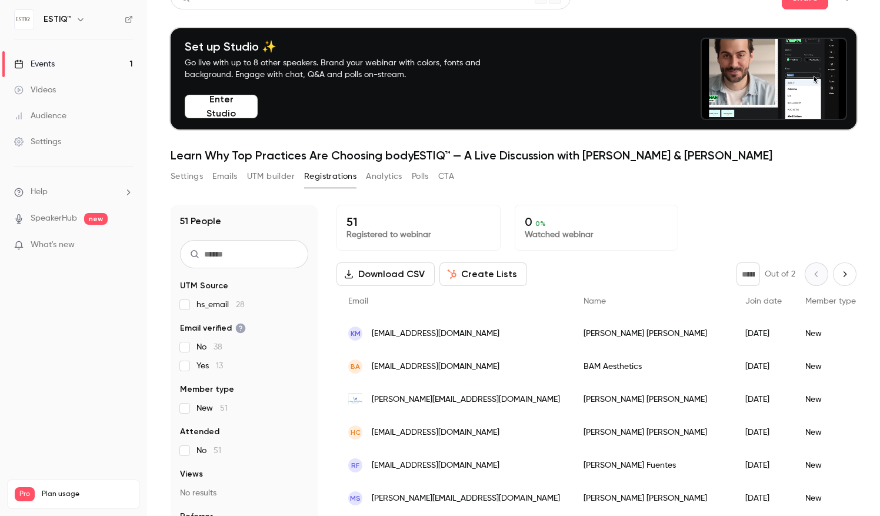
type input "*"
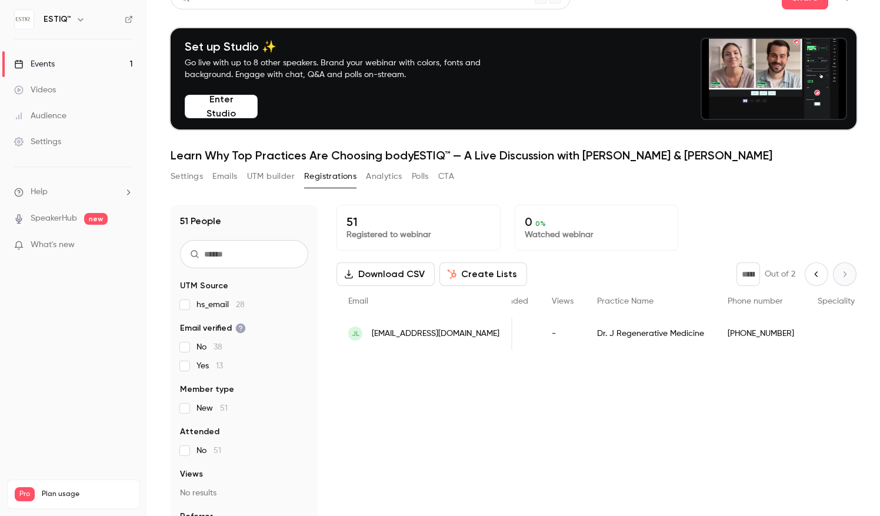
scroll to position [0, 278]
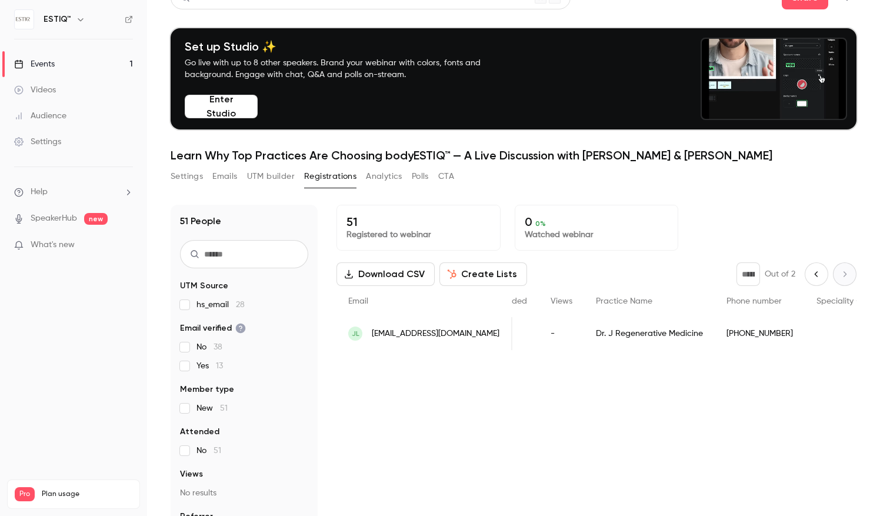
click at [388, 275] on button "Download CSV" at bounding box center [386, 274] width 98 height 24
